Goal: Use online tool/utility: Utilize a website feature to perform a specific function

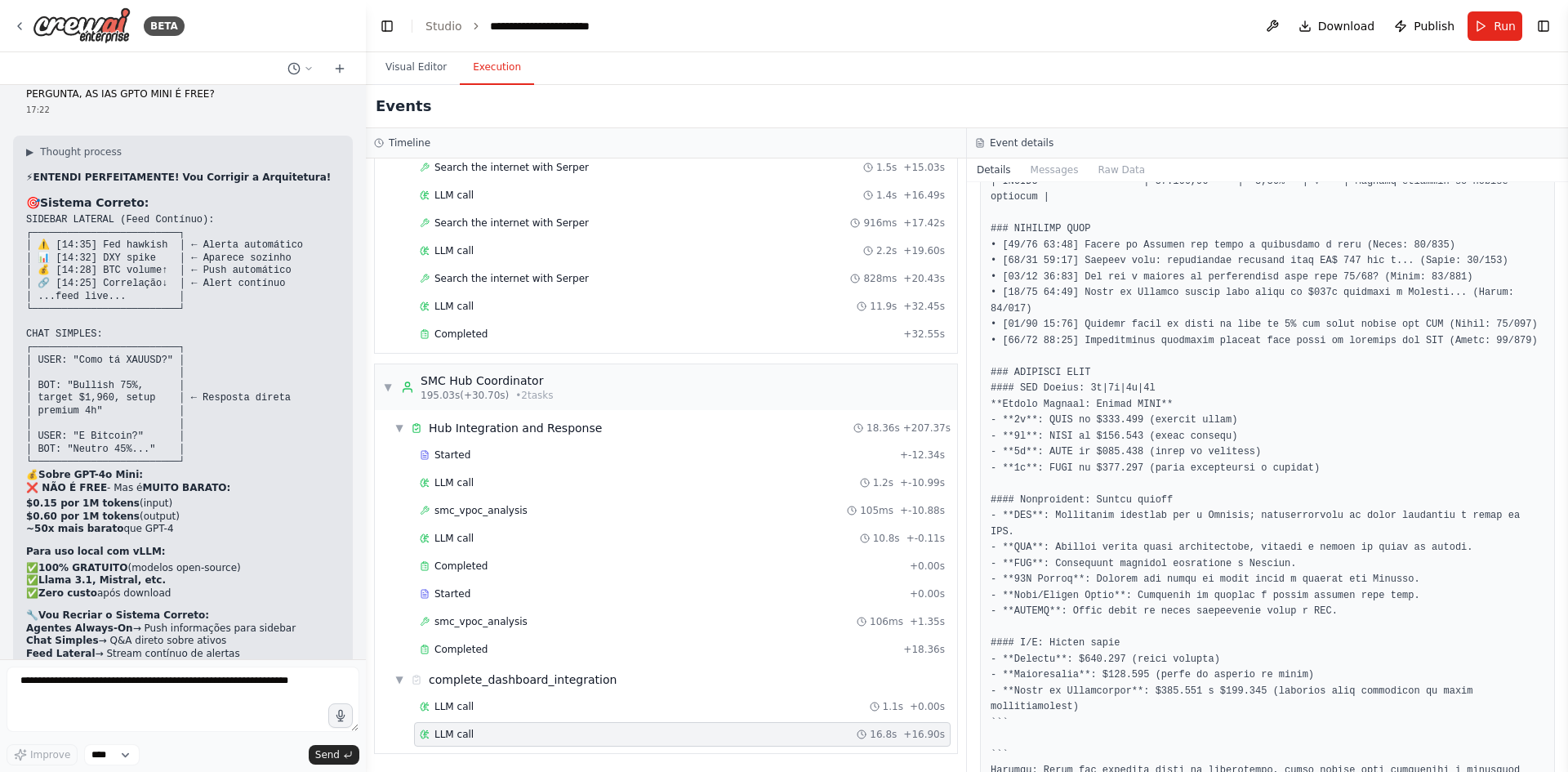
scroll to position [42459, 0]
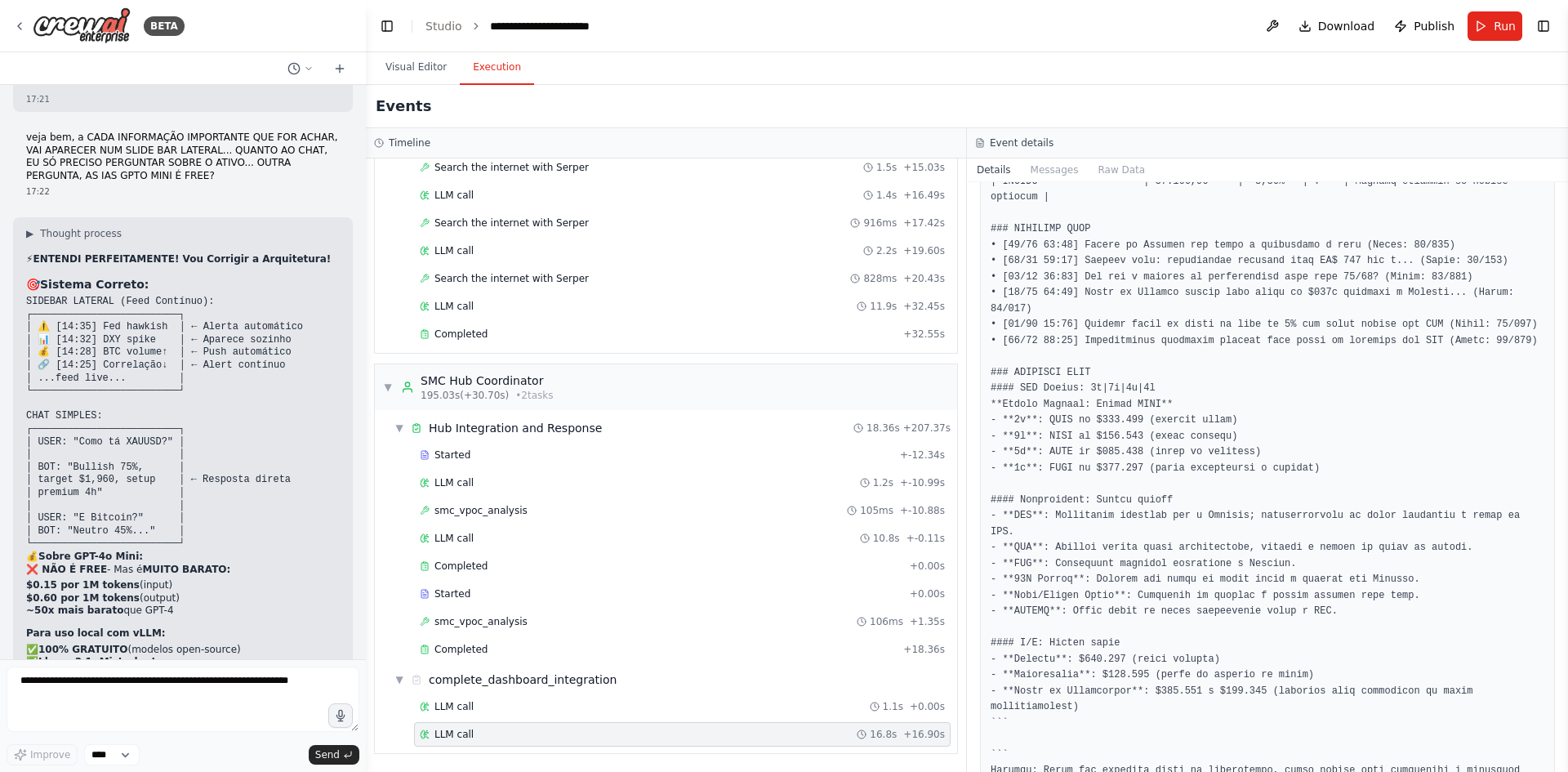
click at [143, 682] on textarea at bounding box center [183, 699] width 353 height 65
type textarea "**********"
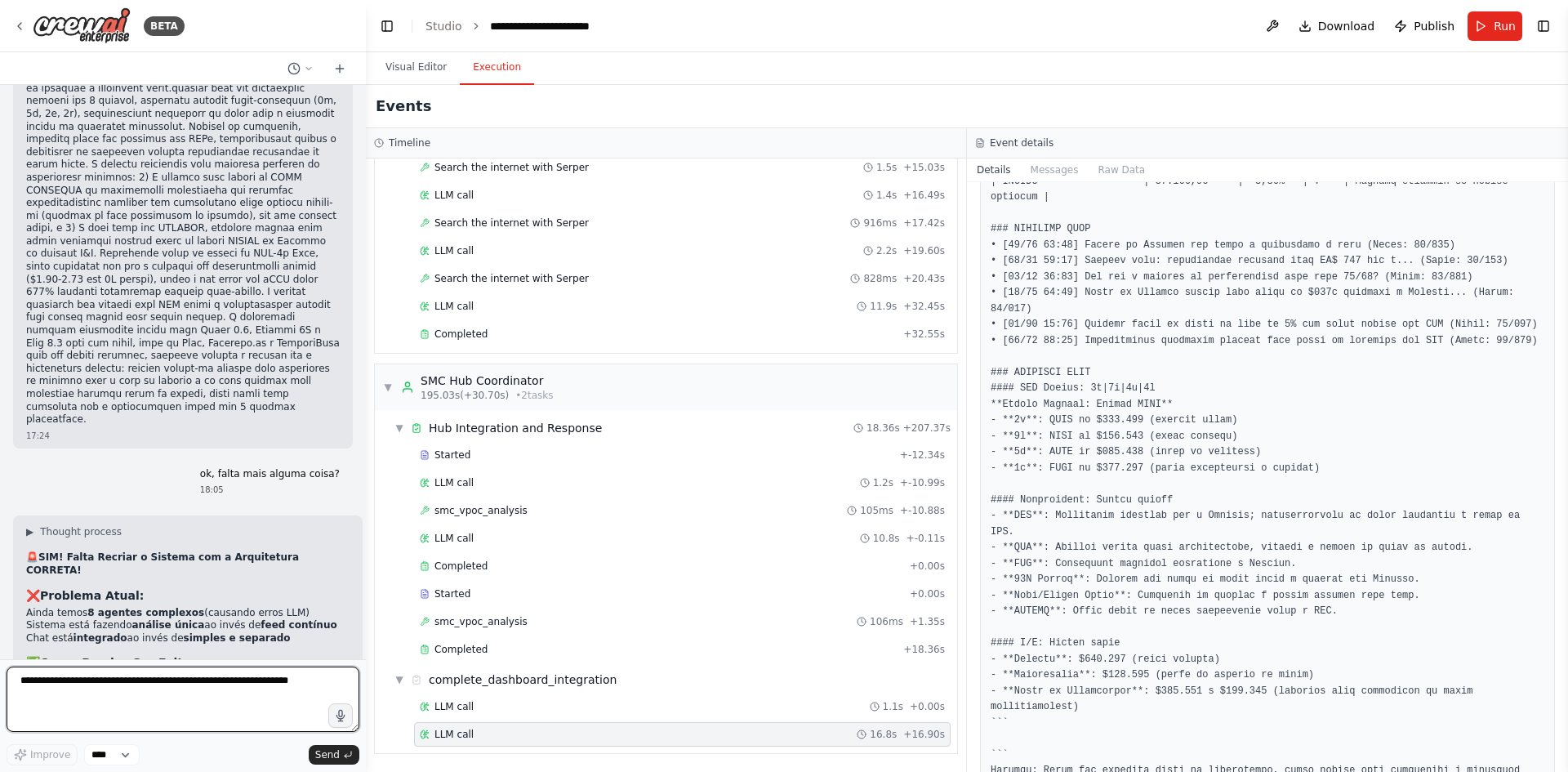
scroll to position [44490, 0]
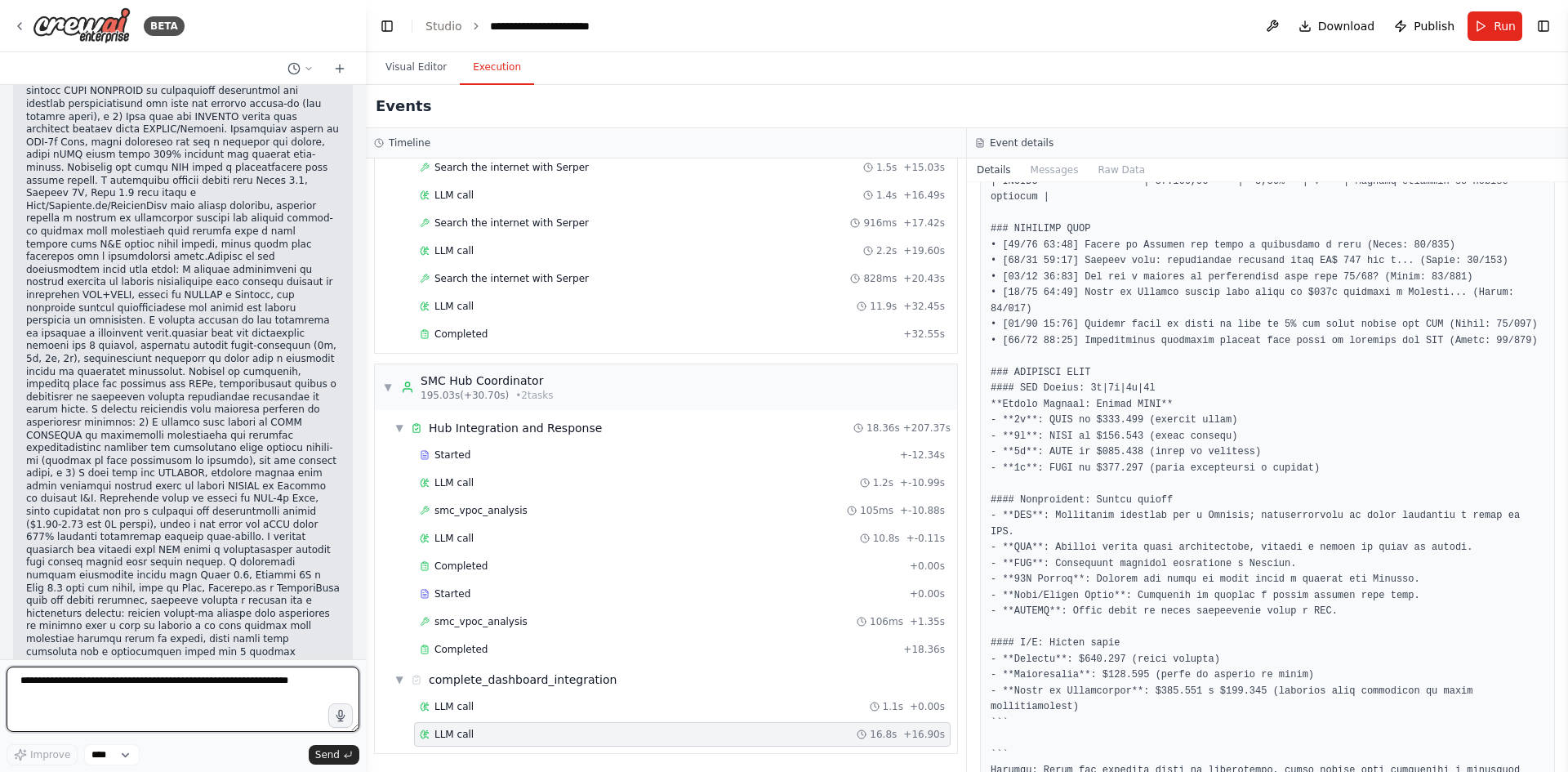
click at [146, 692] on textarea at bounding box center [183, 699] width 353 height 65
type textarea "**"
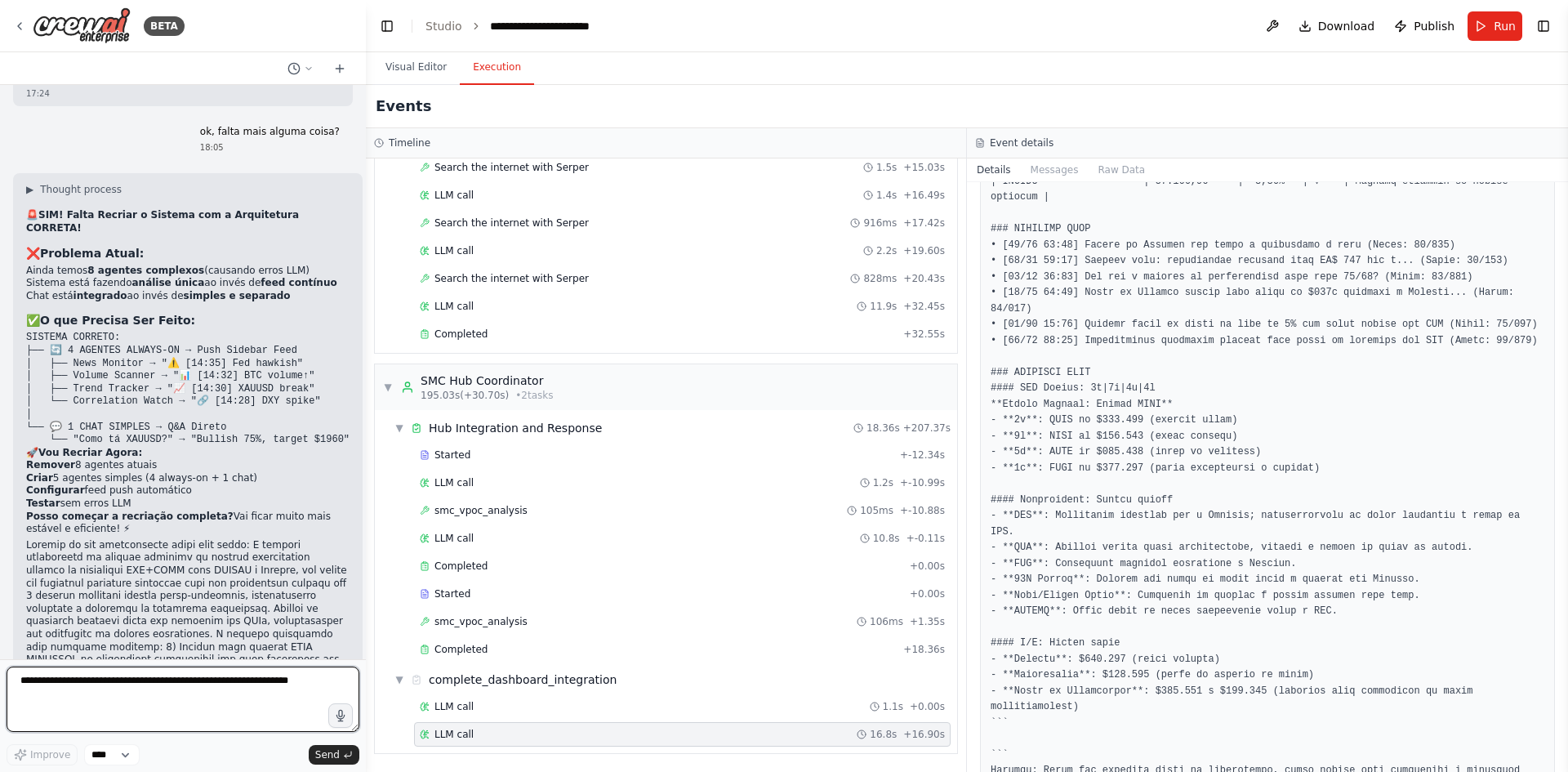
scroll to position [45475, 0]
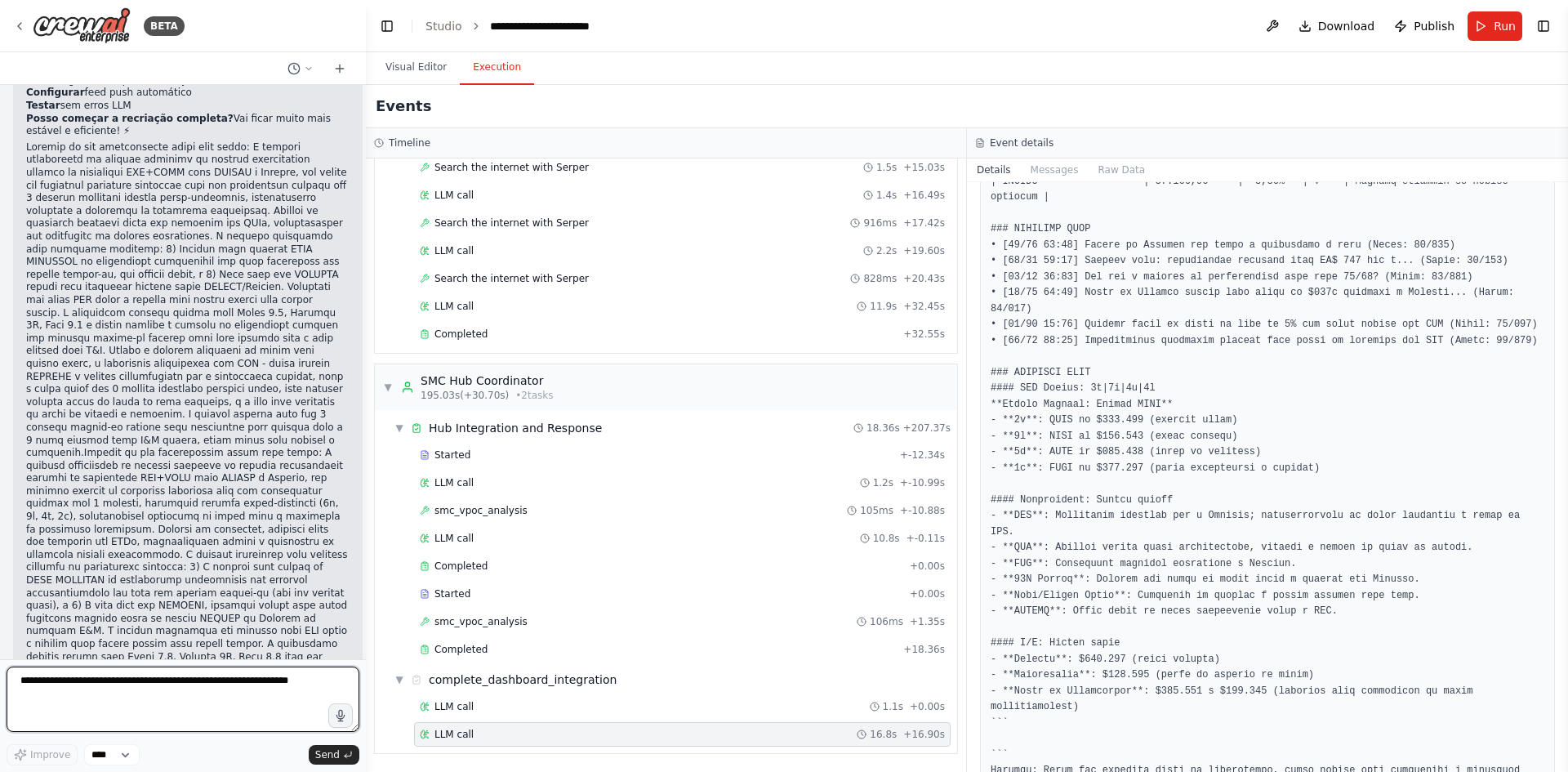
click at [188, 670] on textarea at bounding box center [183, 699] width 353 height 65
type textarea "**"
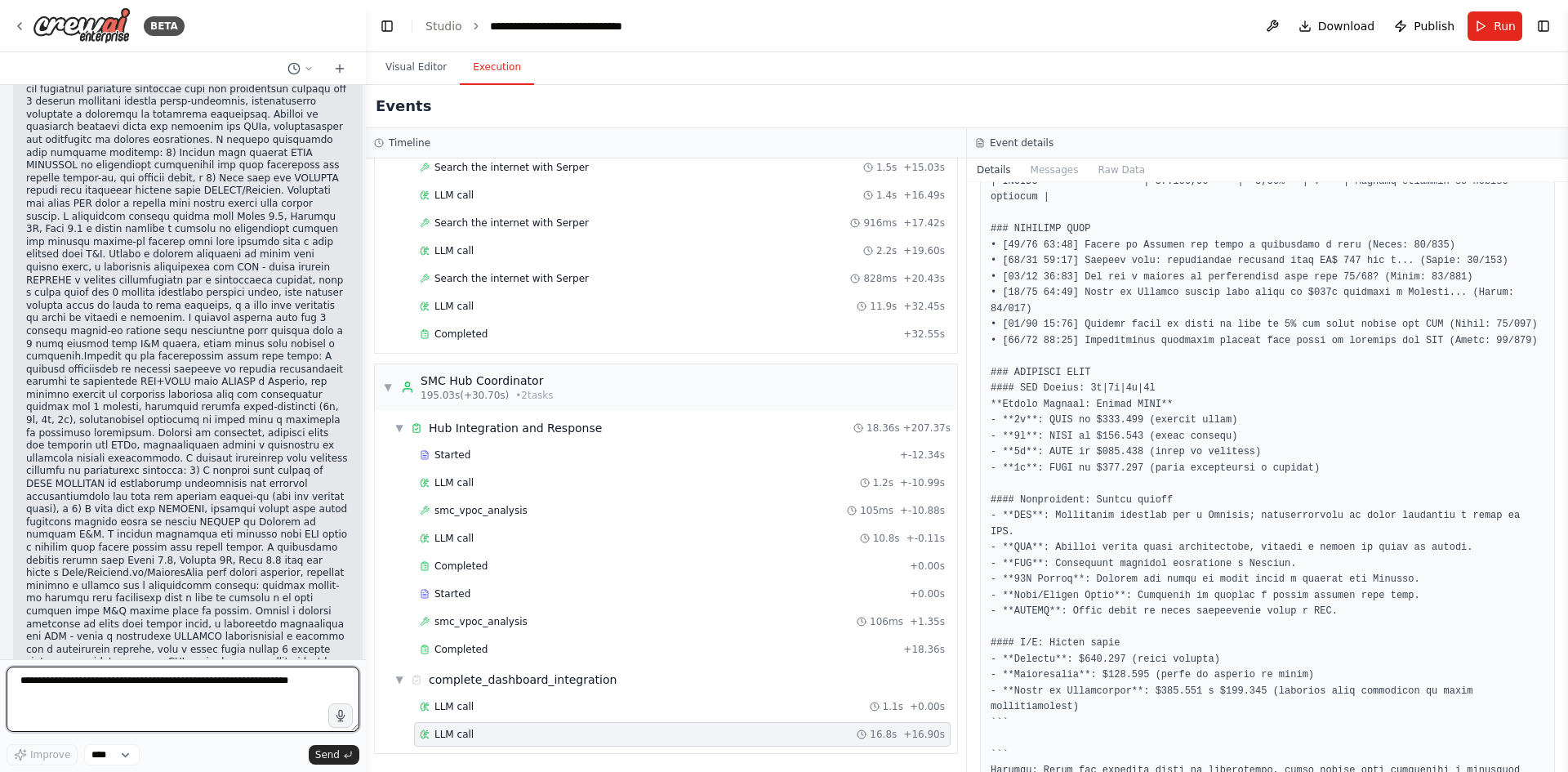
scroll to position [46993, 0]
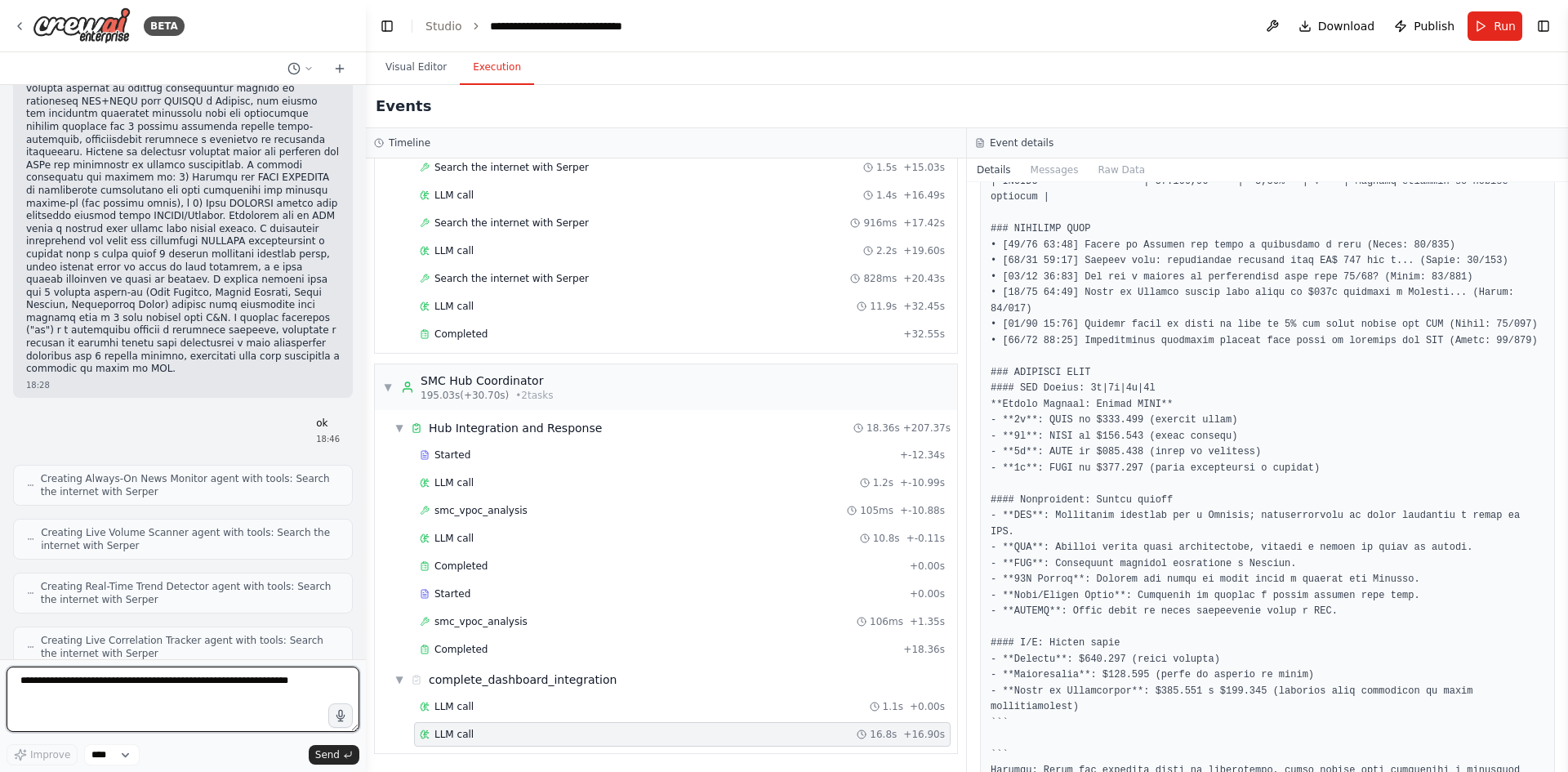
click at [175, 688] on textarea at bounding box center [183, 699] width 353 height 65
type textarea "********"
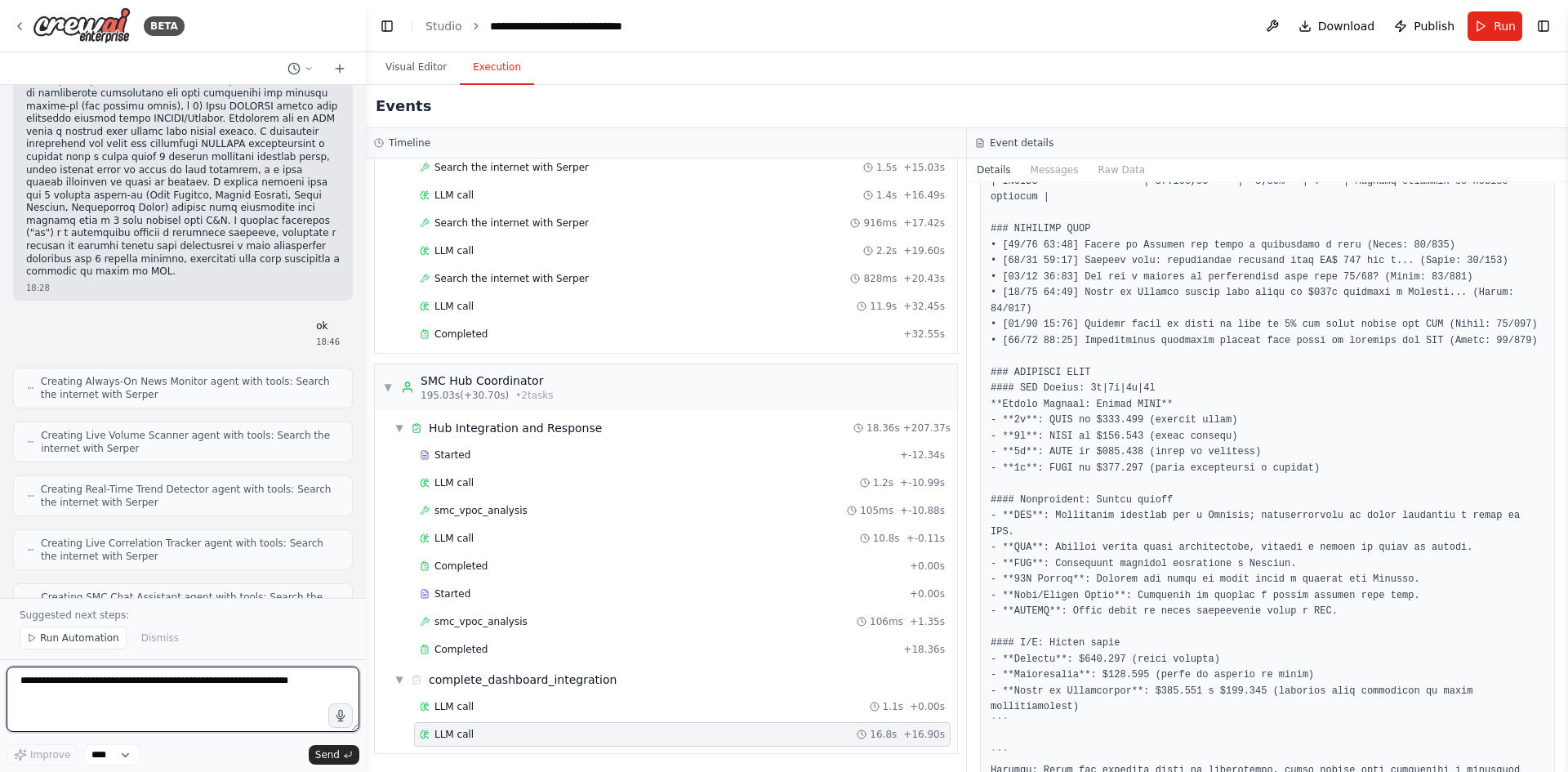
scroll to position [48213, 0]
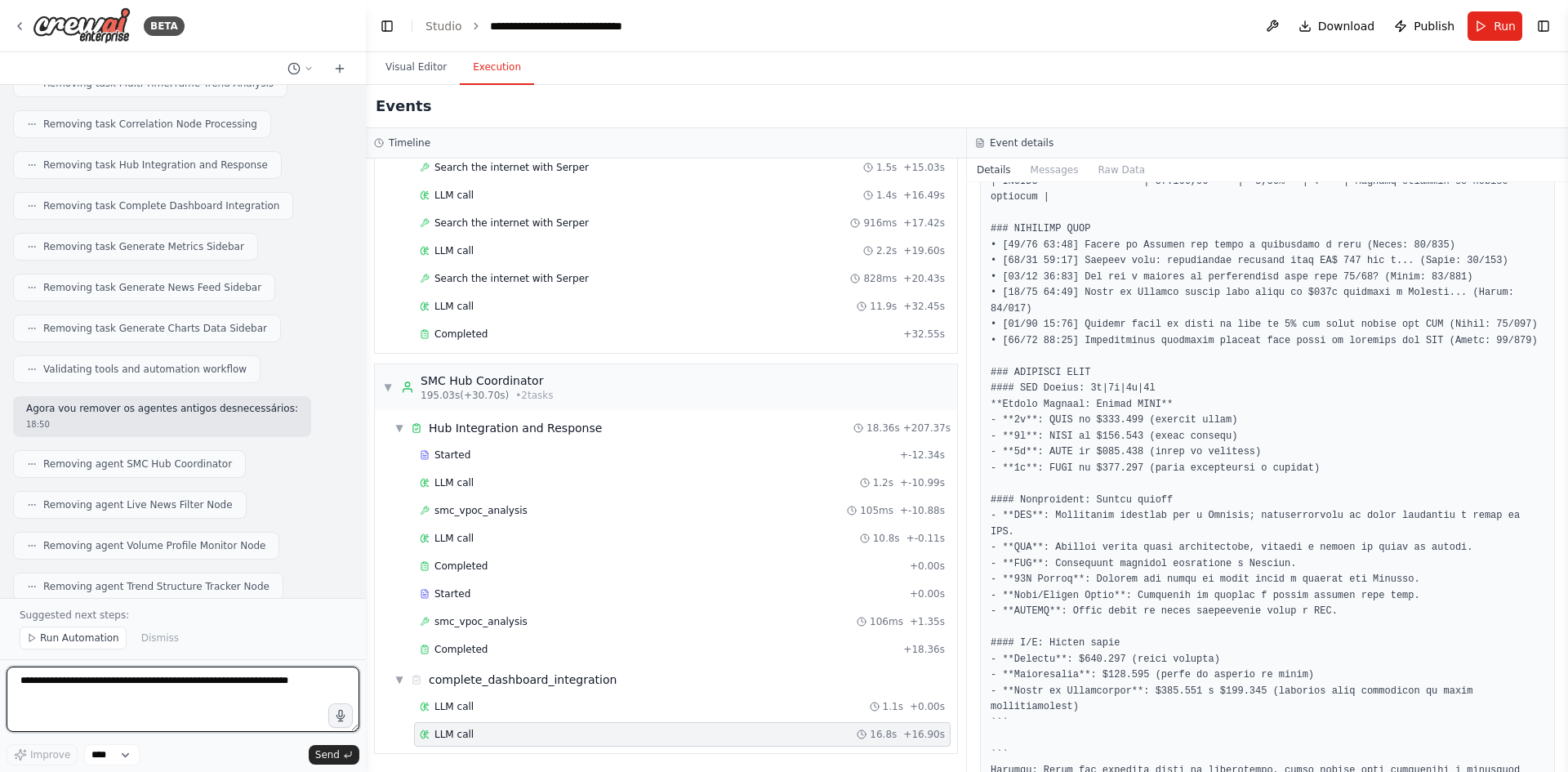
click at [223, 691] on textarea at bounding box center [183, 699] width 353 height 65
click at [424, 63] on button "Visual Editor" at bounding box center [416, 67] width 87 height 35
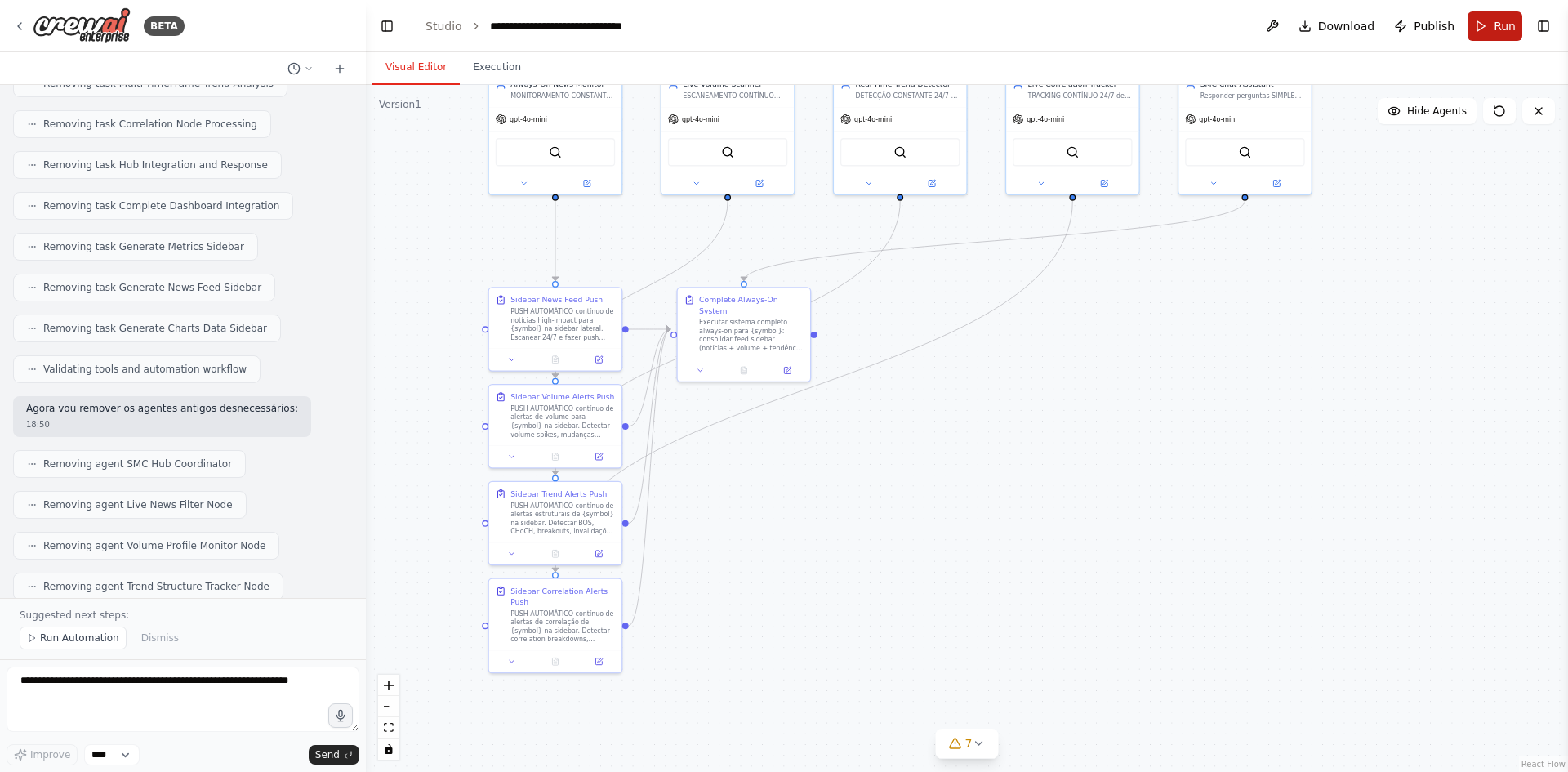
click at [1490, 26] on button "Run" at bounding box center [1494, 27] width 54 height 30
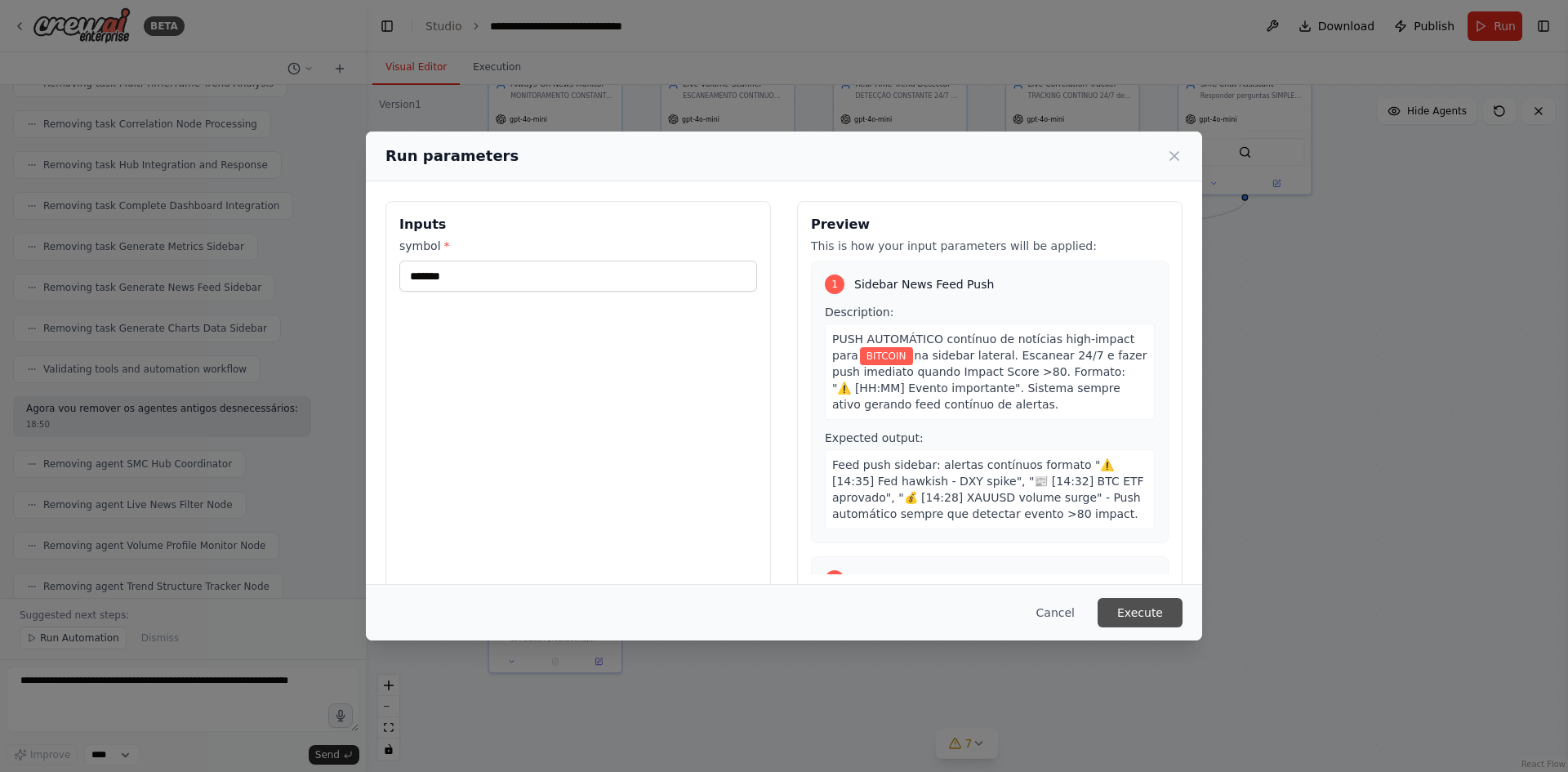
click at [1123, 613] on button "Execute" at bounding box center [1140, 613] width 85 height 30
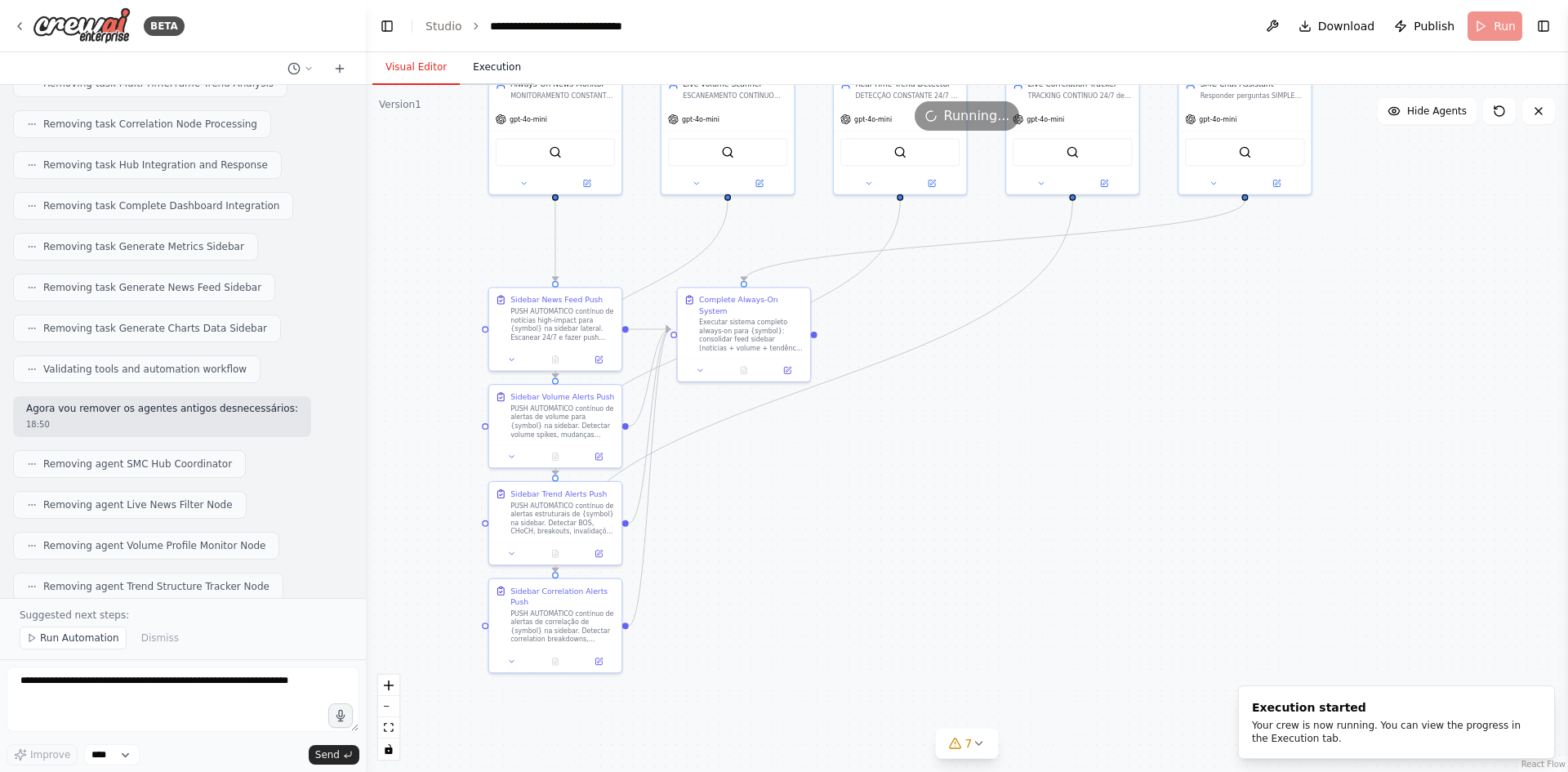
click at [499, 63] on button "Execution" at bounding box center [496, 67] width 74 height 35
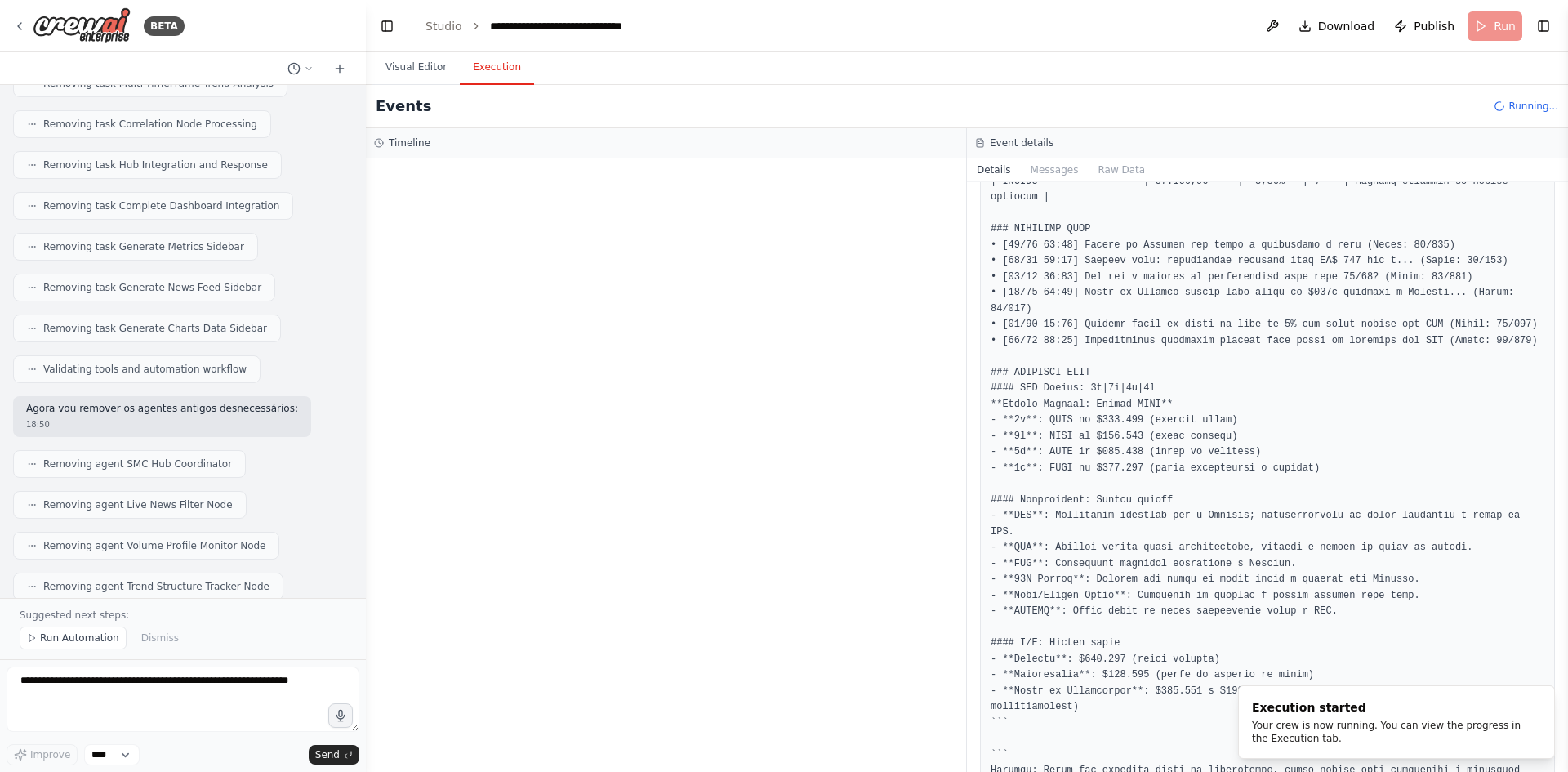
scroll to position [0, 0]
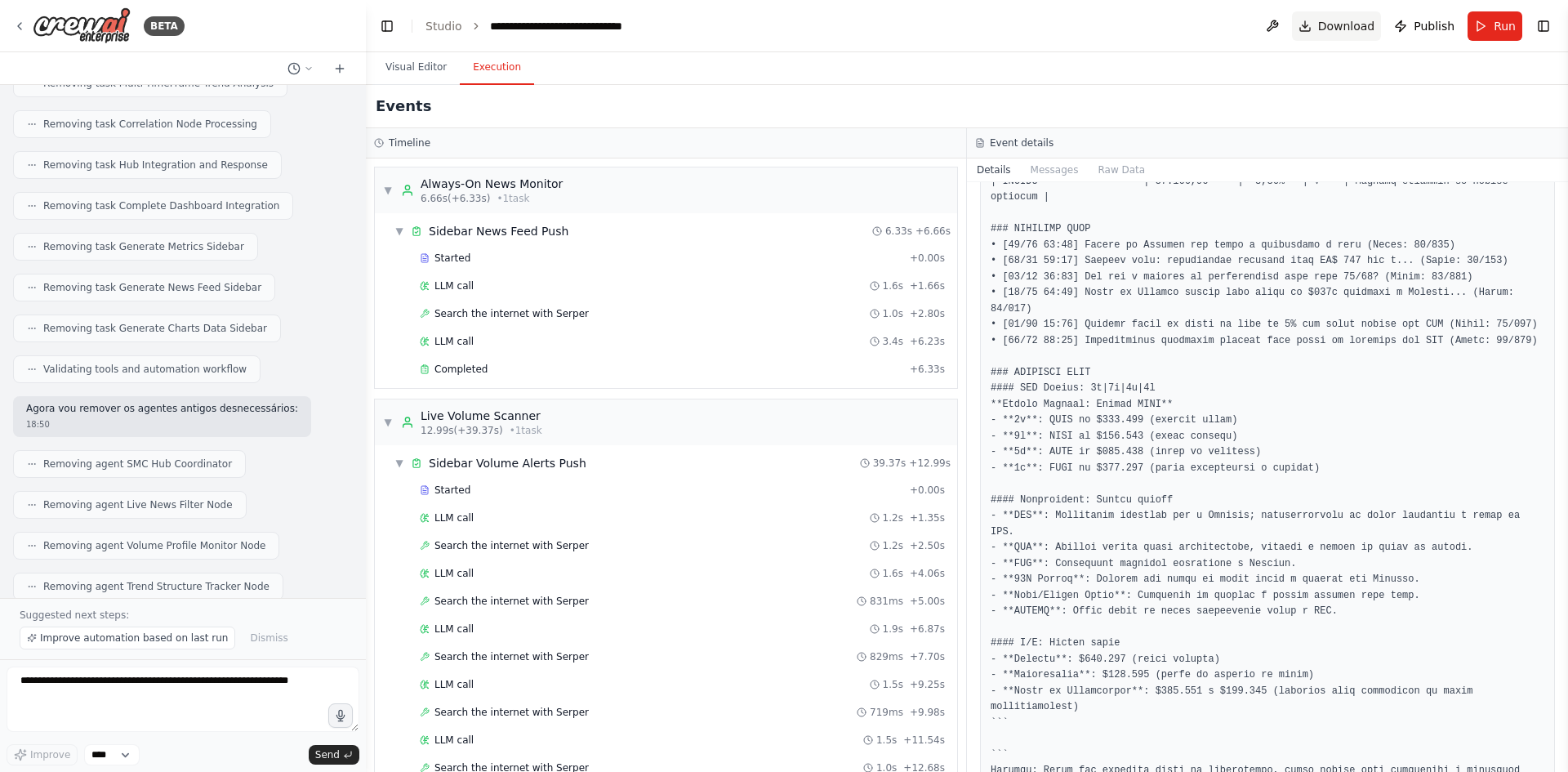
click at [1323, 27] on button "Download" at bounding box center [1337, 27] width 90 height 30
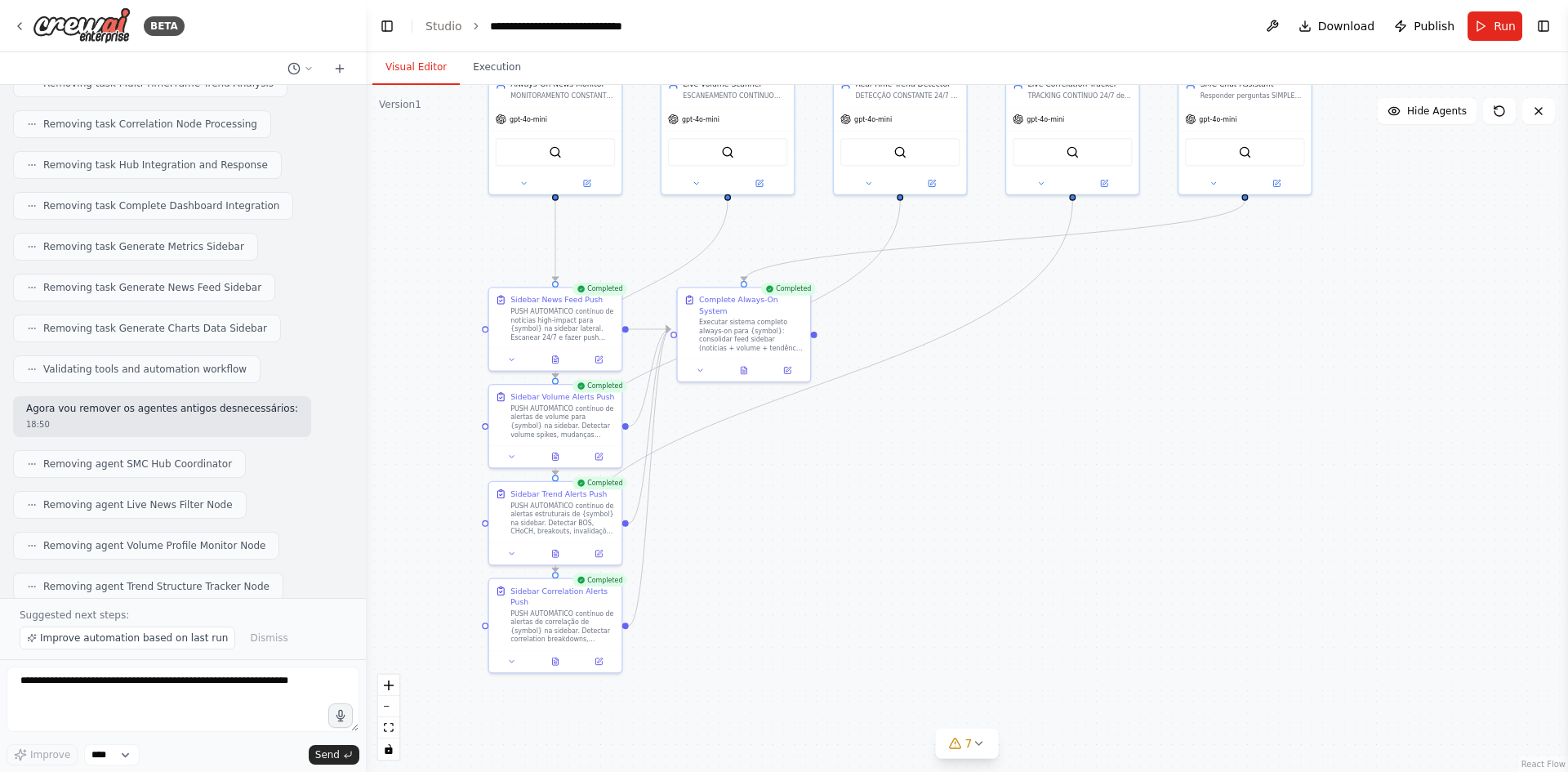
click at [410, 61] on button "Visual Editor" at bounding box center [416, 67] width 87 height 35
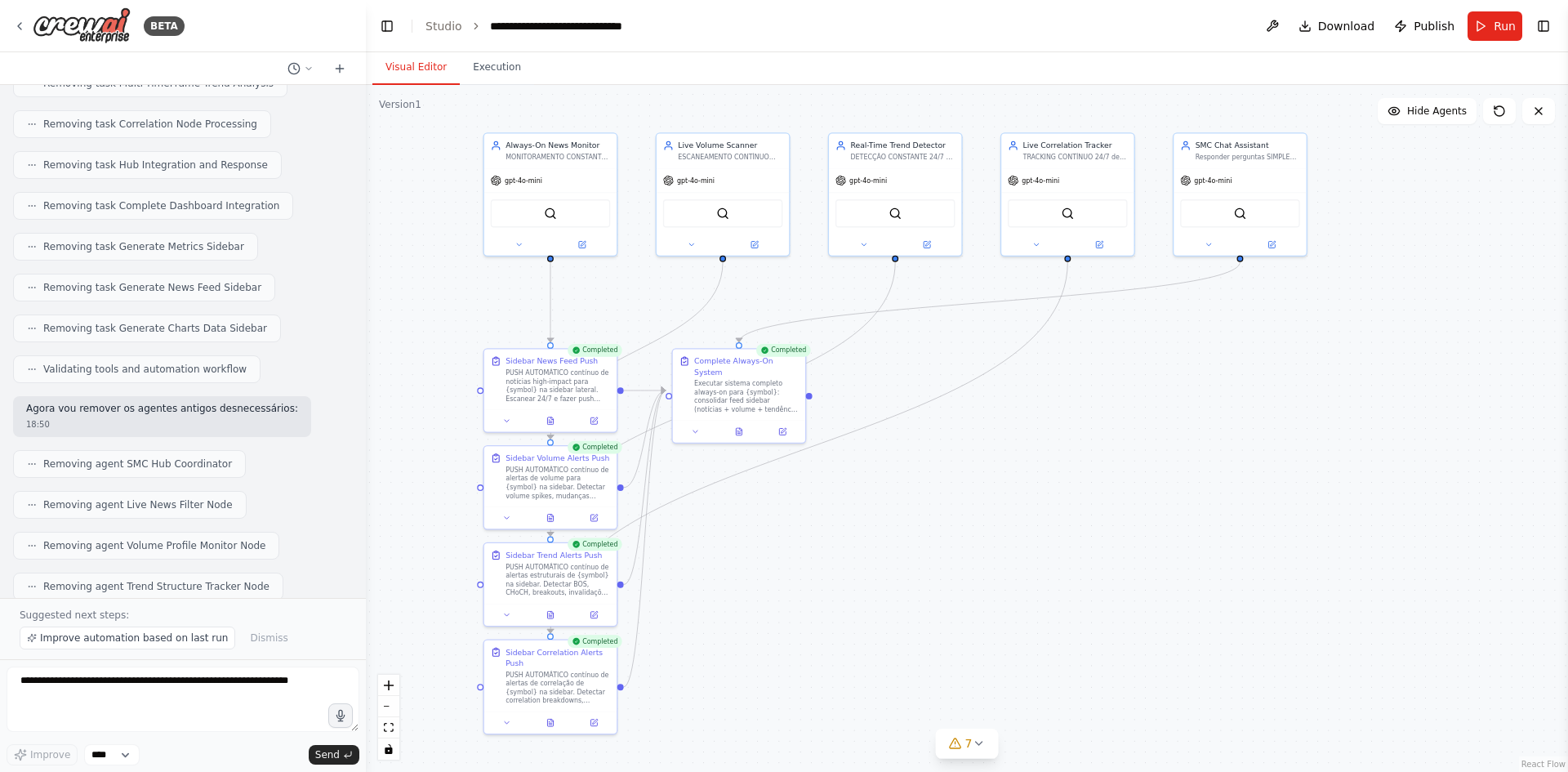
drag, startPoint x: 1083, startPoint y: 476, endPoint x: 1078, endPoint y: 533, distance: 57.2
click at [1078, 533] on div ".deletable-edge-delete-btn { width: 20px; height: 20px; border: 0px solid #ffff…" at bounding box center [967, 428] width 1202 height 687
